Goal: Find specific page/section: Find specific page/section

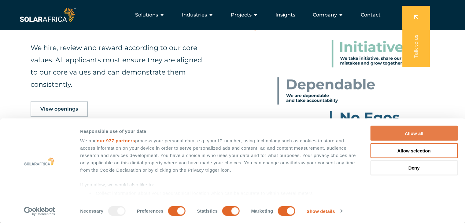
click at [425, 129] on button "Allow all" at bounding box center [413, 133] width 87 height 15
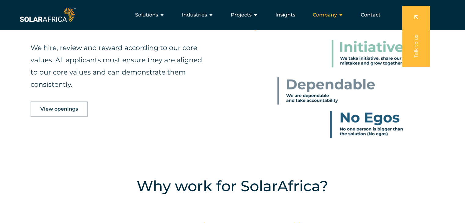
click at [336, 12] on span "Company" at bounding box center [325, 14] width 24 height 7
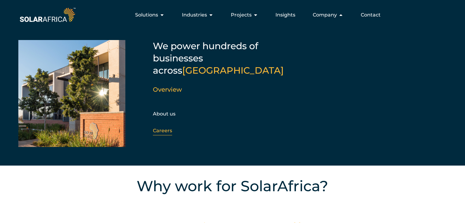
click at [160, 128] on link "Careers" at bounding box center [162, 131] width 19 height 6
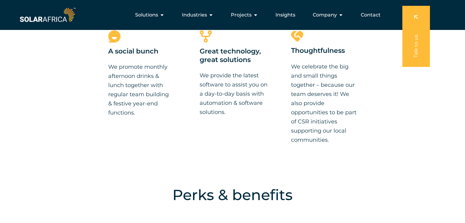
scroll to position [603, 0]
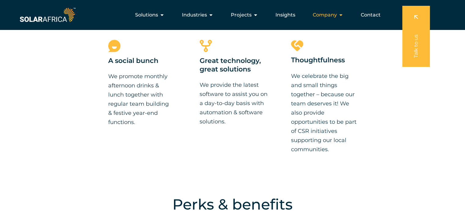
click at [338, 13] on div "Company Close Company Open Company" at bounding box center [328, 15] width 40 height 12
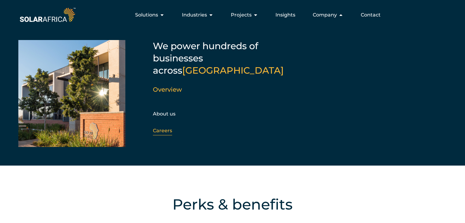
click at [158, 126] on div "Careers" at bounding box center [186, 130] width 66 height 9
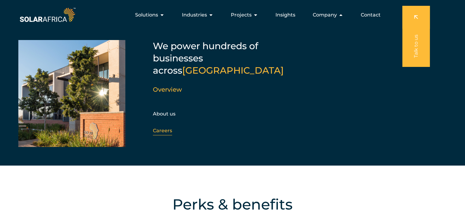
click at [158, 128] on link "Careers" at bounding box center [162, 131] width 19 height 6
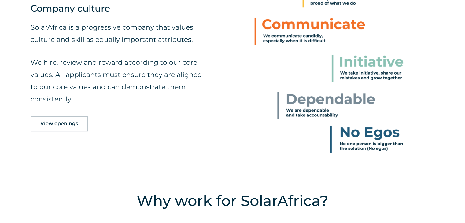
scroll to position [318, 0]
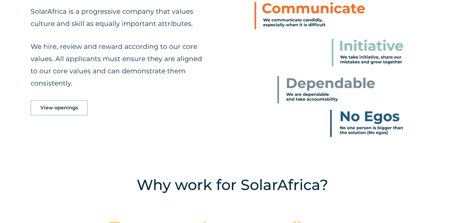
click at [67, 107] on span "View openings" at bounding box center [59, 108] width 38 height 5
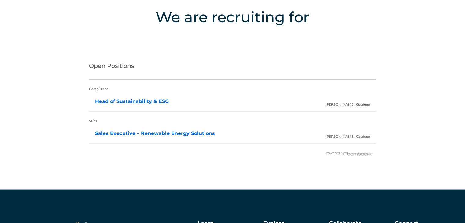
scroll to position [1218, 0]
click at [125, 133] on link "Sales Executive – Renewable Energy Solutions" at bounding box center [155, 134] width 120 height 6
